Goal: Navigation & Orientation: Find specific page/section

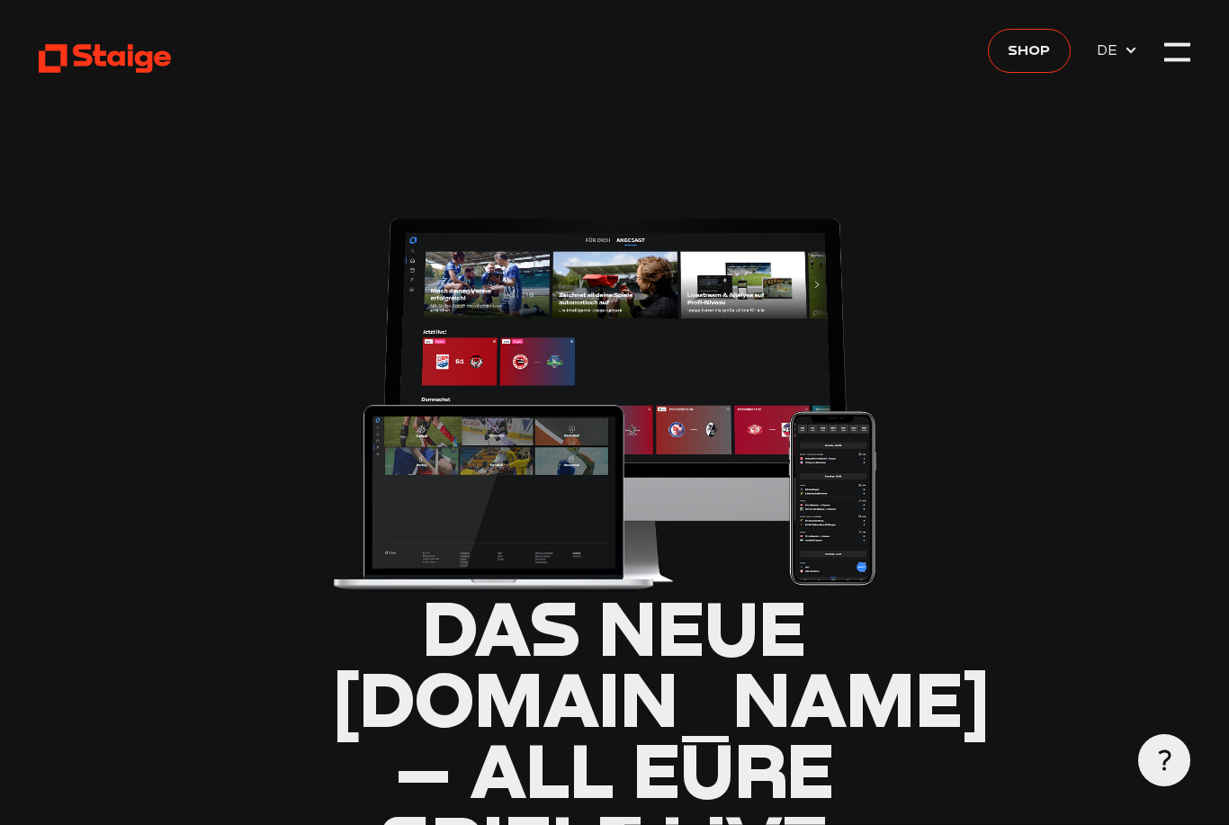
click at [1118, 56] on span "DE" at bounding box center [1110, 50] width 27 height 22
click at [1173, 53] on div at bounding box center [1178, 52] width 26 height 26
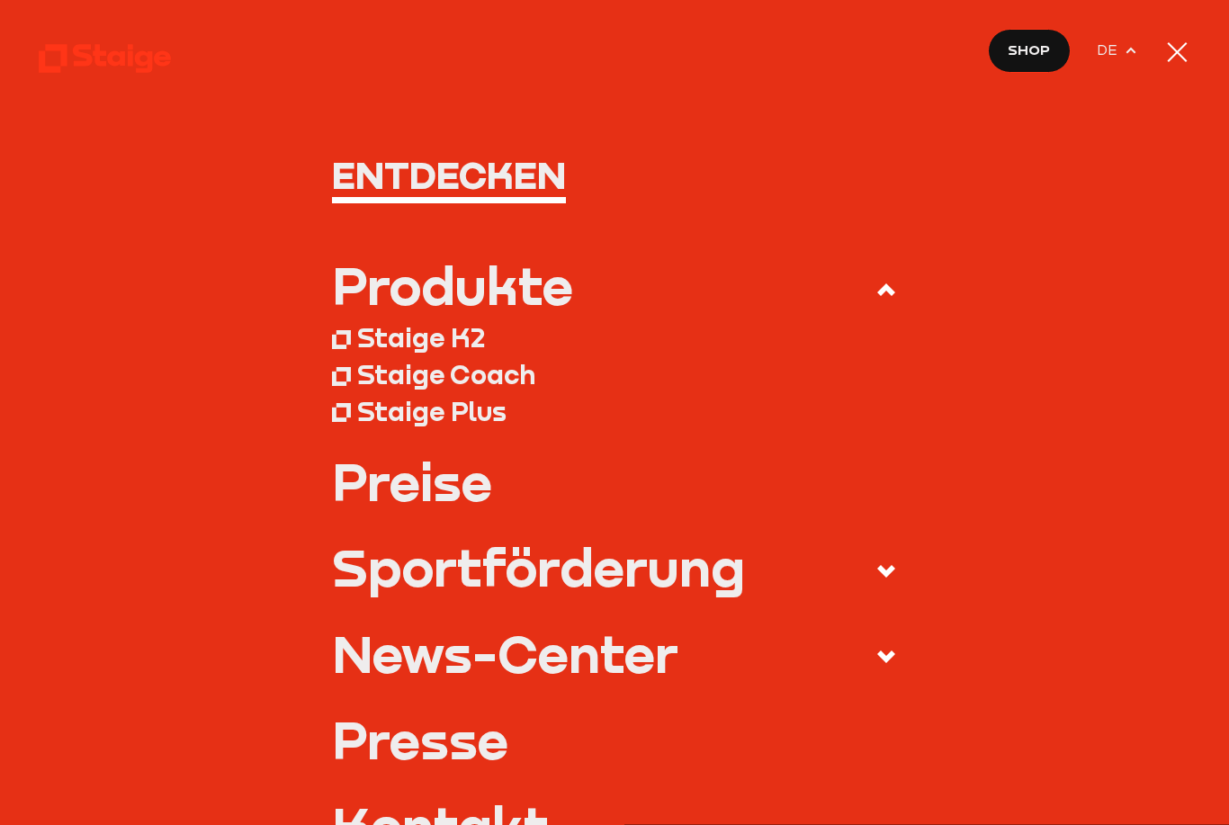
click at [1175, 65] on div at bounding box center [1178, 52] width 26 height 26
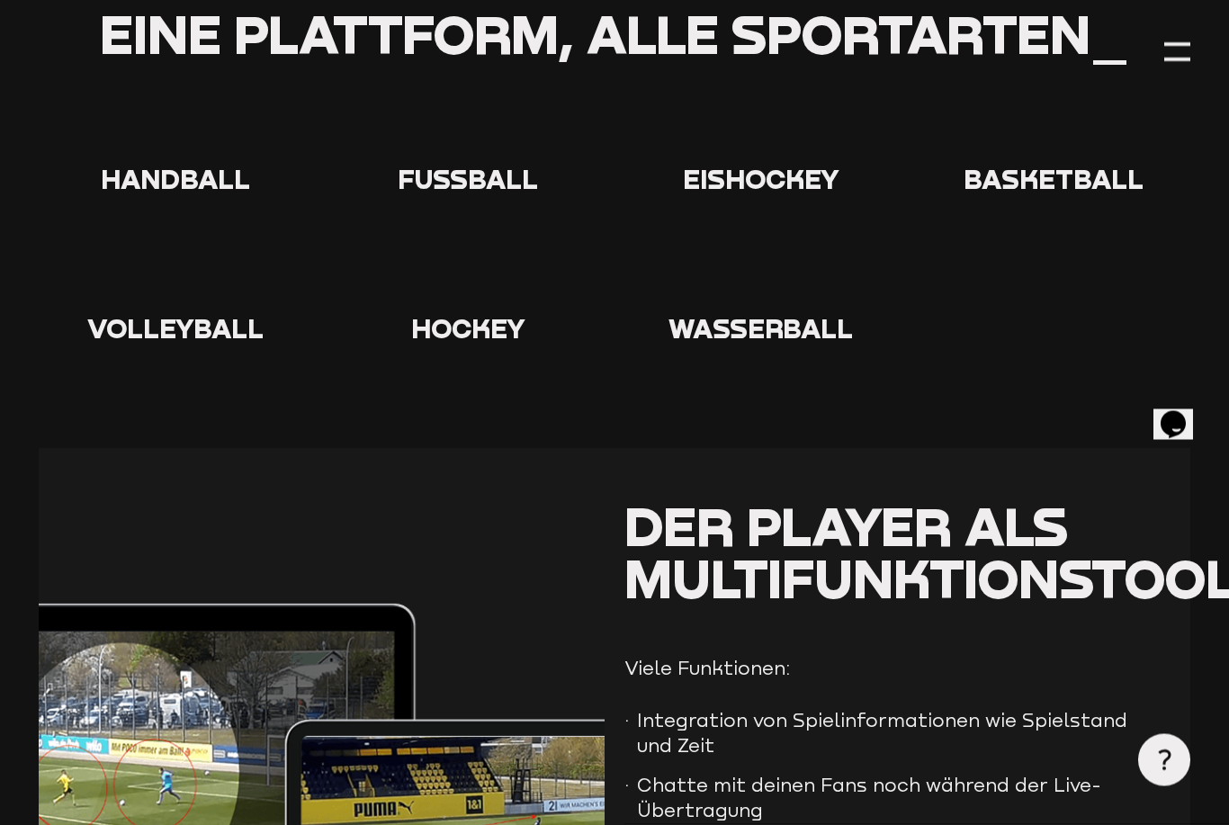
scroll to position [3452, 0]
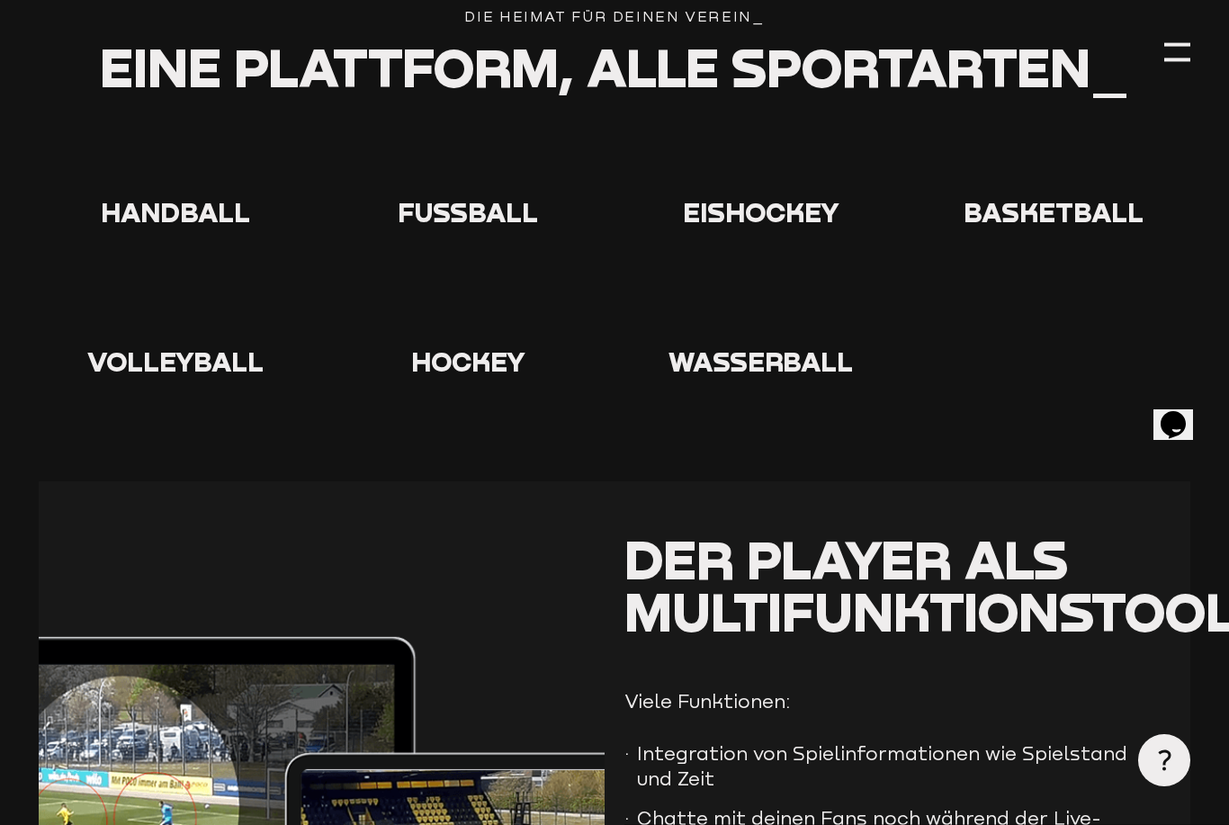
click at [481, 243] on div "Handball Fußball Eishockey Basketball Volleyball Hockey" at bounding box center [615, 255] width 1152 height 246
click at [445, 197] on div at bounding box center [469, 164] width 274 height 65
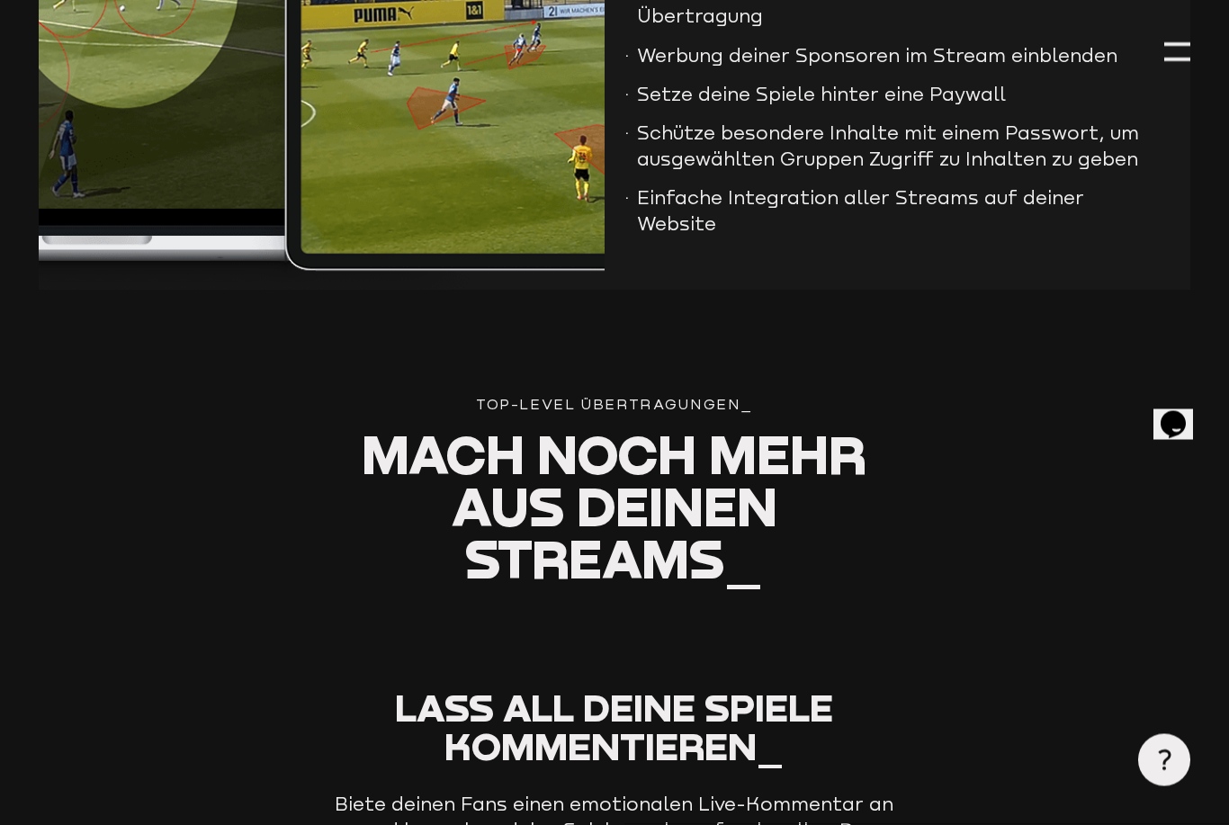
scroll to position [4280, 0]
click at [1173, 42] on div at bounding box center [1178, 44] width 26 height 4
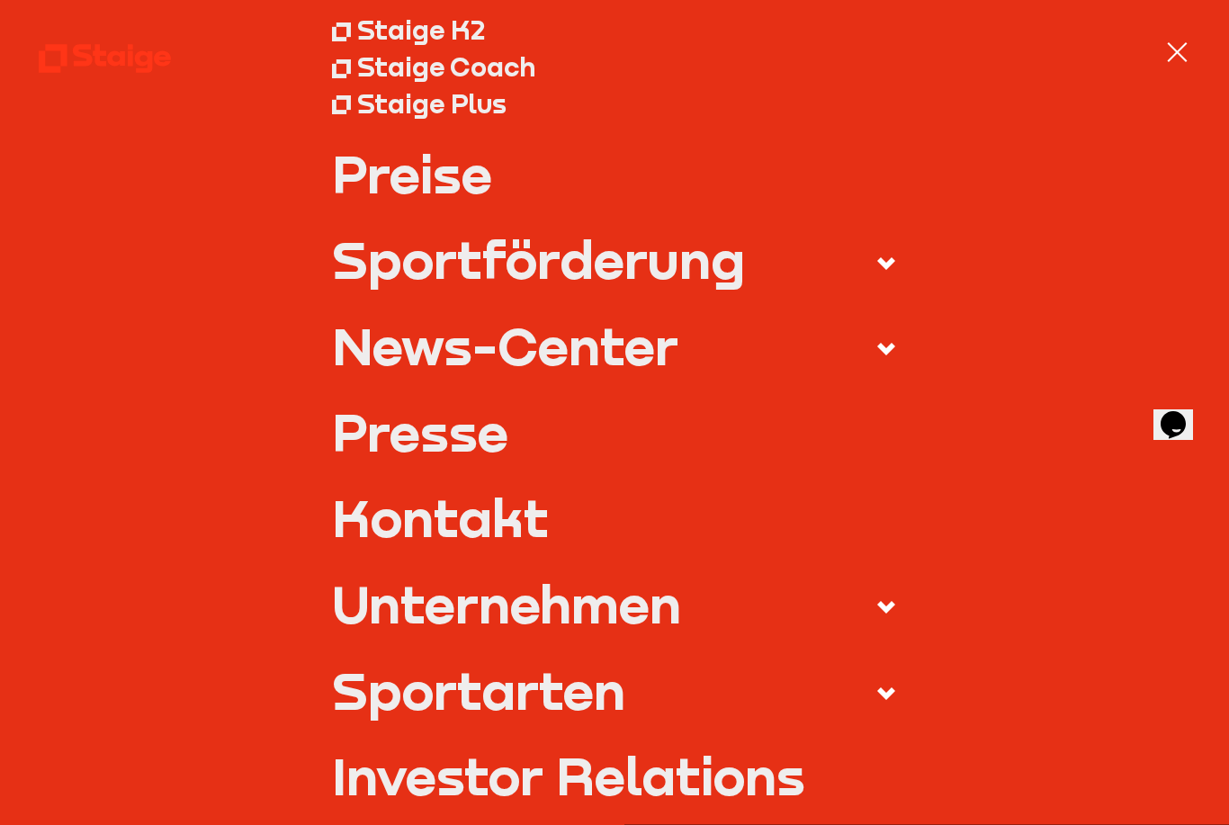
scroll to position [311, 0]
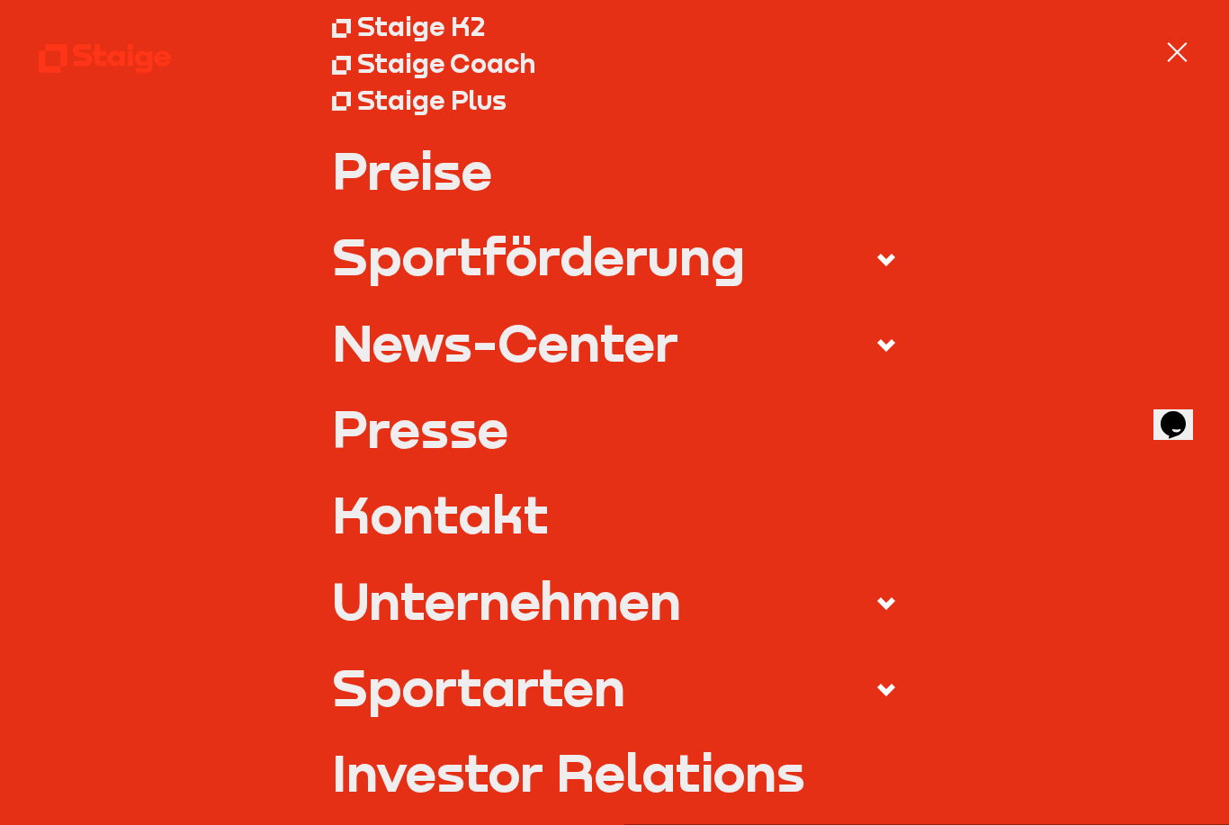
click at [398, 254] on div "Sportförderung" at bounding box center [538, 255] width 413 height 52
click at [0, 0] on input "Sportförderung" at bounding box center [0, 0] width 0 height 0
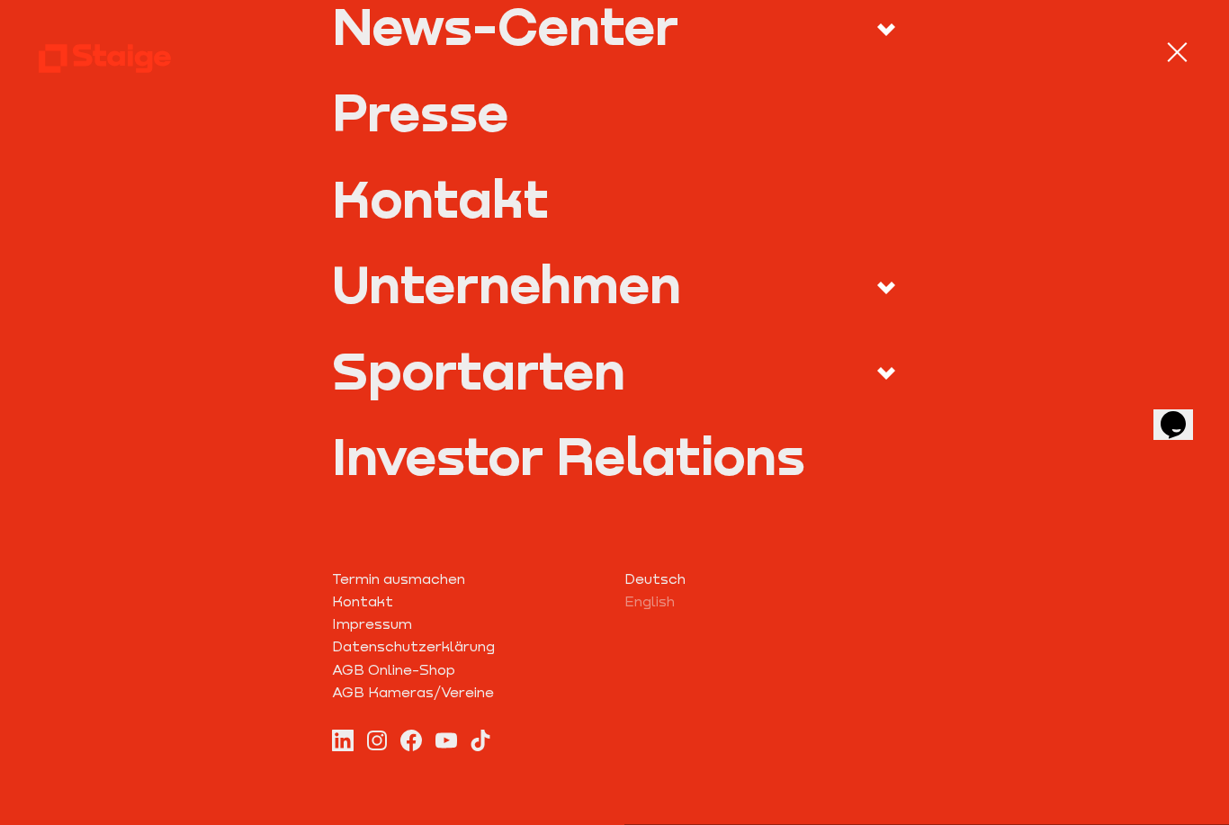
scroll to position [603, 0]
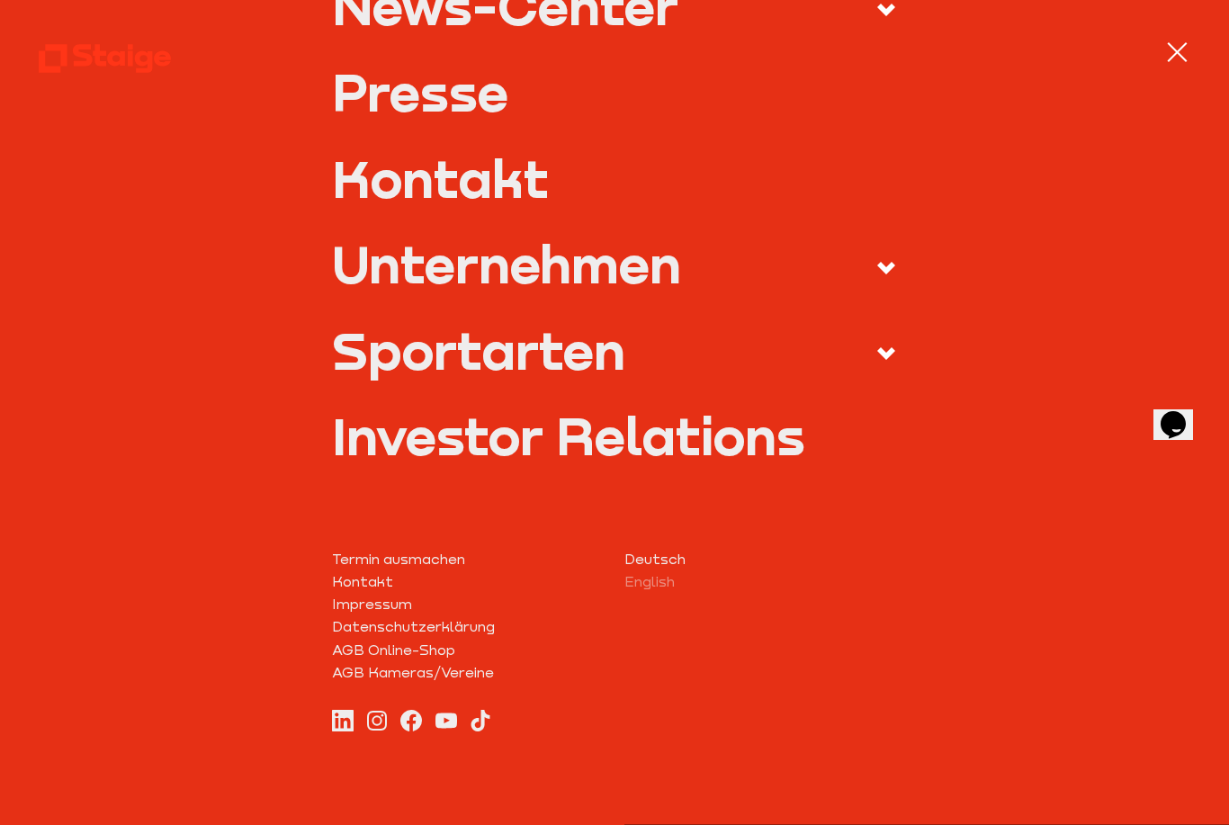
click at [388, 355] on div "Sportarten" at bounding box center [478, 350] width 293 height 52
click at [0, 0] on input "Sportarten" at bounding box center [0, 0] width 0 height 0
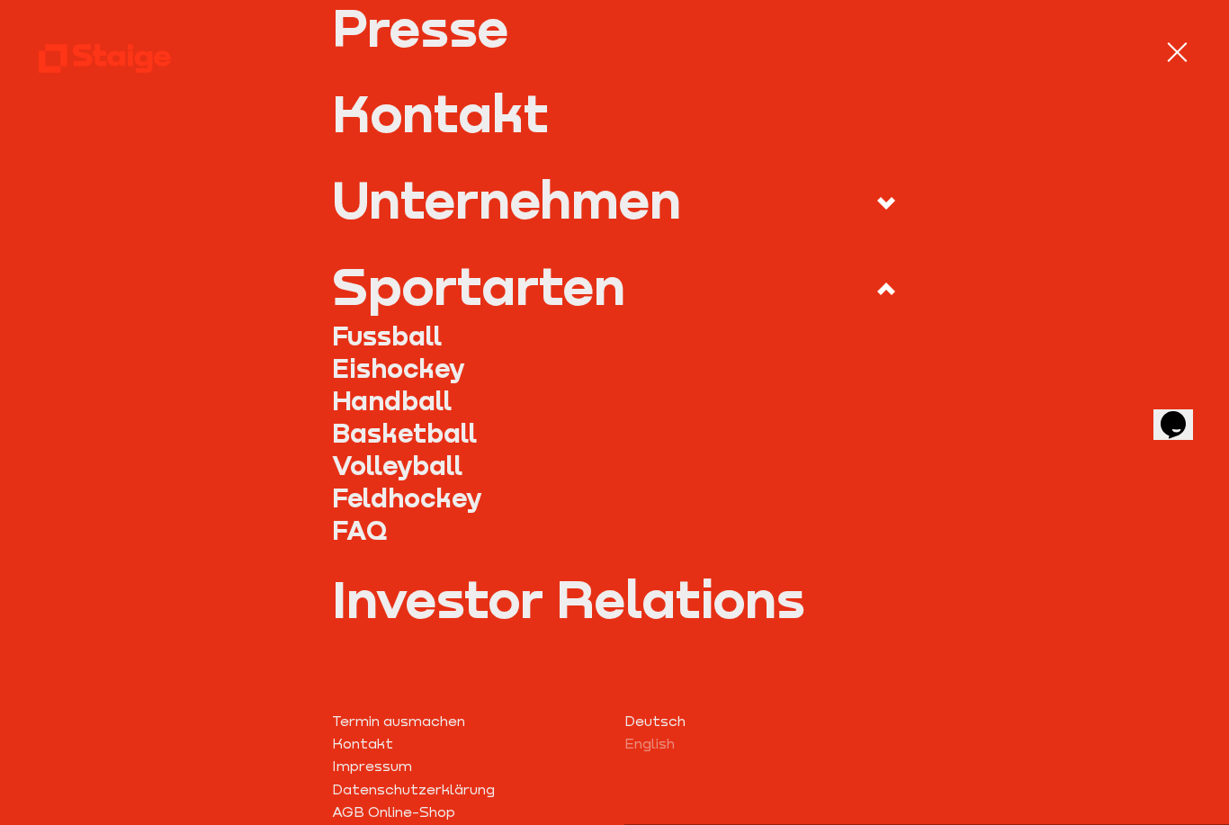
click at [370, 328] on link "Fussball" at bounding box center [615, 335] width 566 height 32
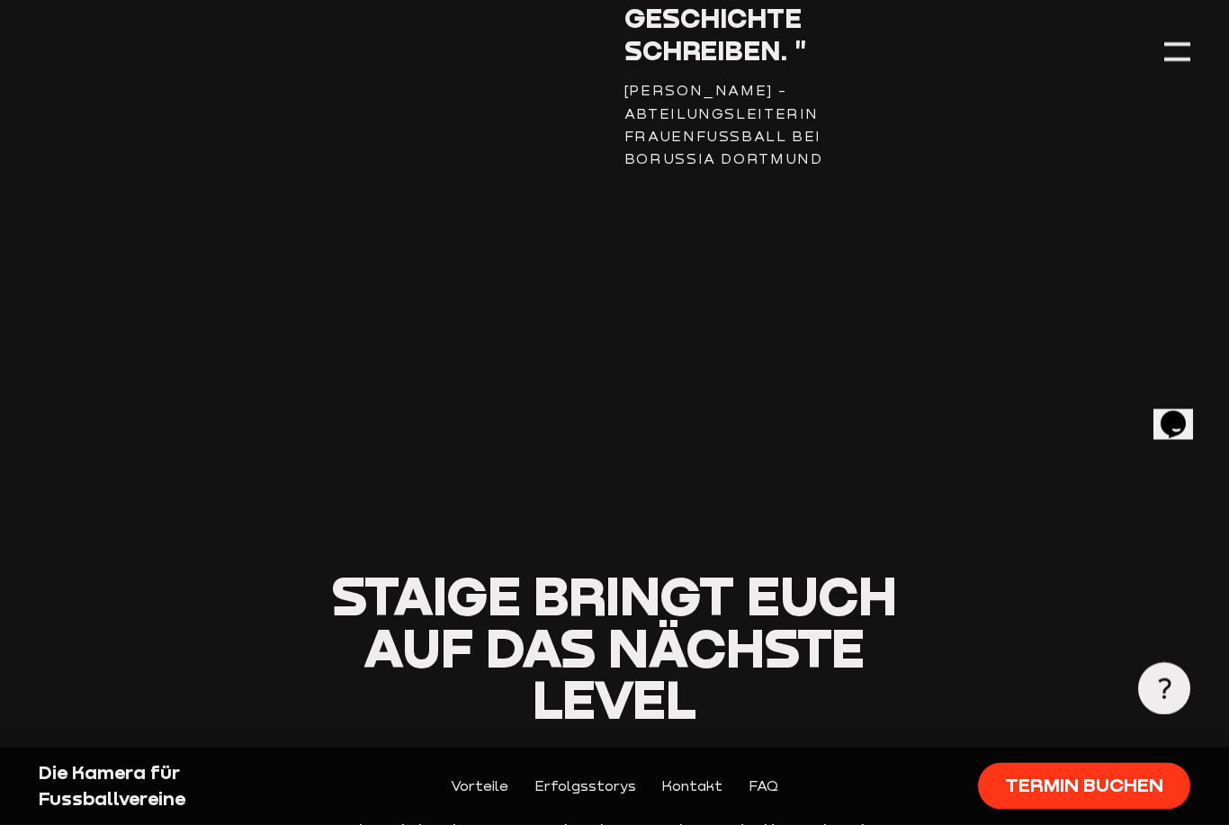
scroll to position [3973, 0]
